Goal: Task Accomplishment & Management: Manage account settings

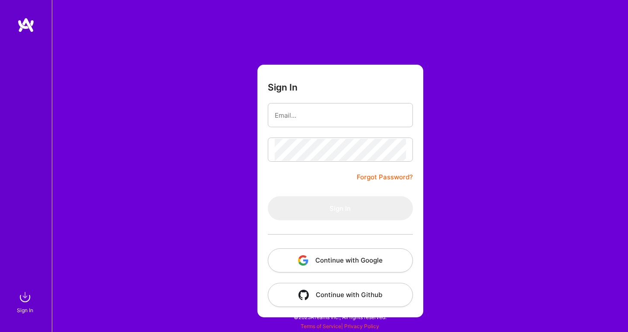
click at [346, 262] on button "Continue with Google" at bounding box center [340, 261] width 145 height 24
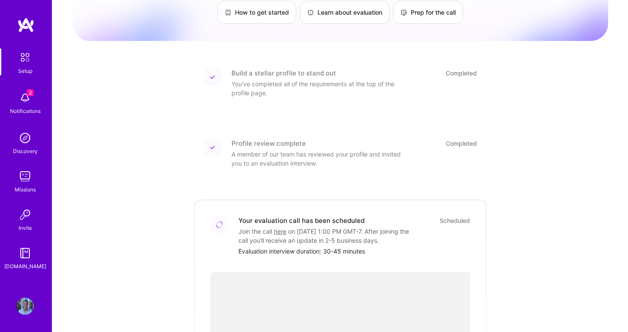
scroll to position [78, 0]
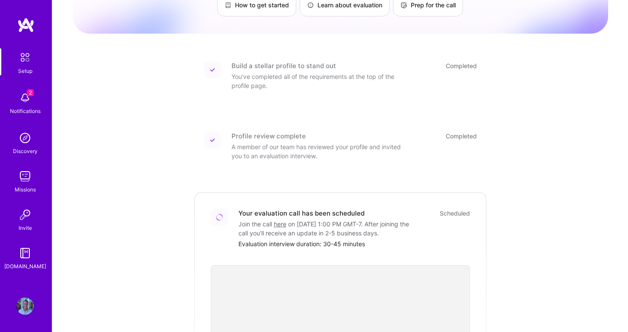
click at [455, 209] on div "Scheduled" at bounding box center [454, 213] width 30 height 9
click at [343, 246] on div "Evaluation interview duration: 30-45 minutes" at bounding box center [353, 244] width 231 height 9
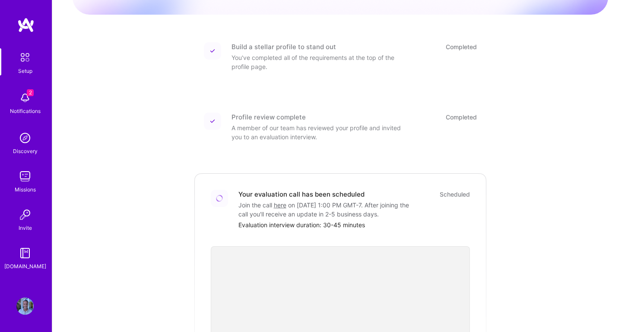
scroll to position [98, 0]
click at [220, 189] on div at bounding box center [219, 197] width 17 height 17
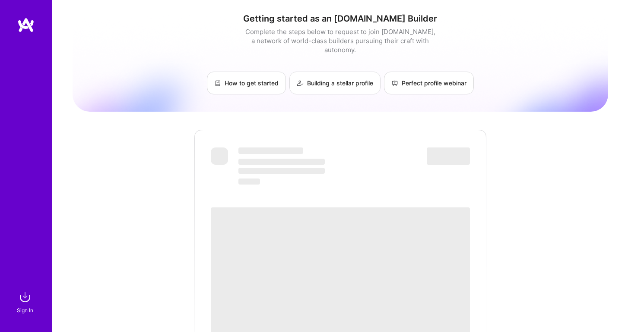
scroll to position [98, 0]
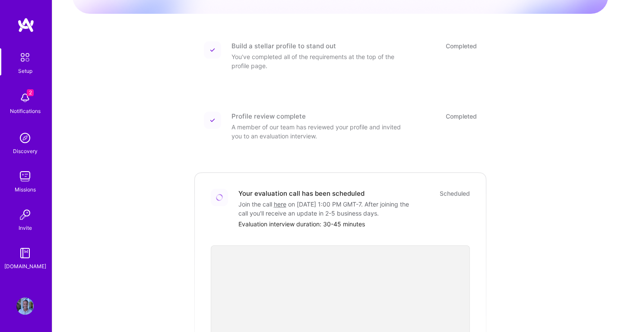
click at [26, 99] on img at bounding box center [24, 97] width 17 height 17
click at [553, 92] on div "2 Setup 2 Notifications Discovery Missions Invite [DOMAIN_NAME] Profile Close M…" at bounding box center [314, 208] width 628 height 613
